Goal: Check status: Check status

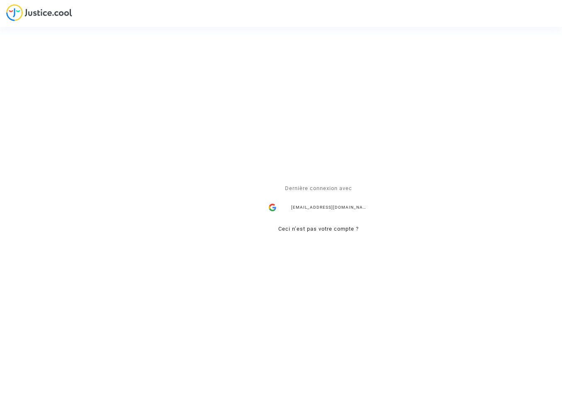
drag, startPoint x: 311, startPoint y: 204, endPoint x: 327, endPoint y: 202, distance: 15.5
click at [312, 204] on div "[EMAIL_ADDRESS][DOMAIN_NAME]" at bounding box center [318, 207] width 108 height 17
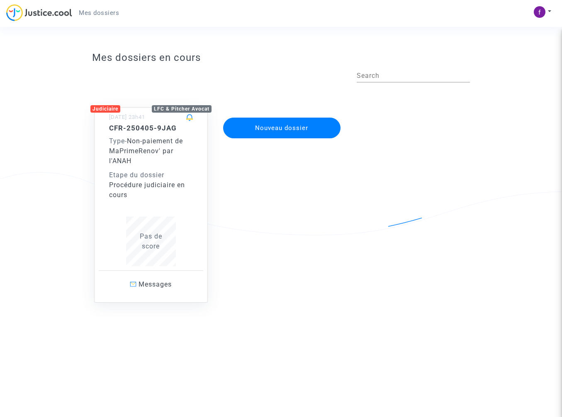
click at [156, 136] on div "CFR-250405-9JAG Type - Non-paiement de MaPrimeRenov' par l'ANAH Etape du dossie…" at bounding box center [151, 162] width 84 height 76
